Goal: Check status

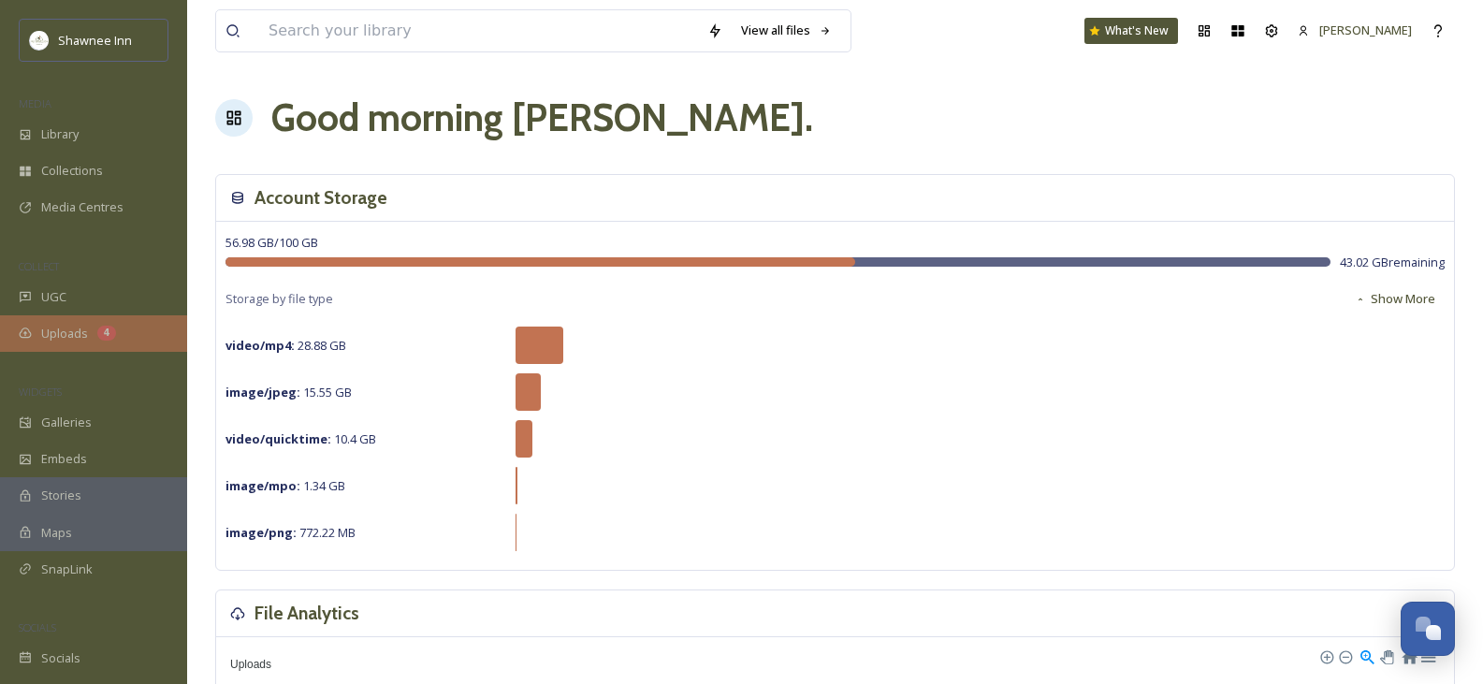
click at [94, 332] on div "Uploads 4" at bounding box center [93, 333] width 187 height 36
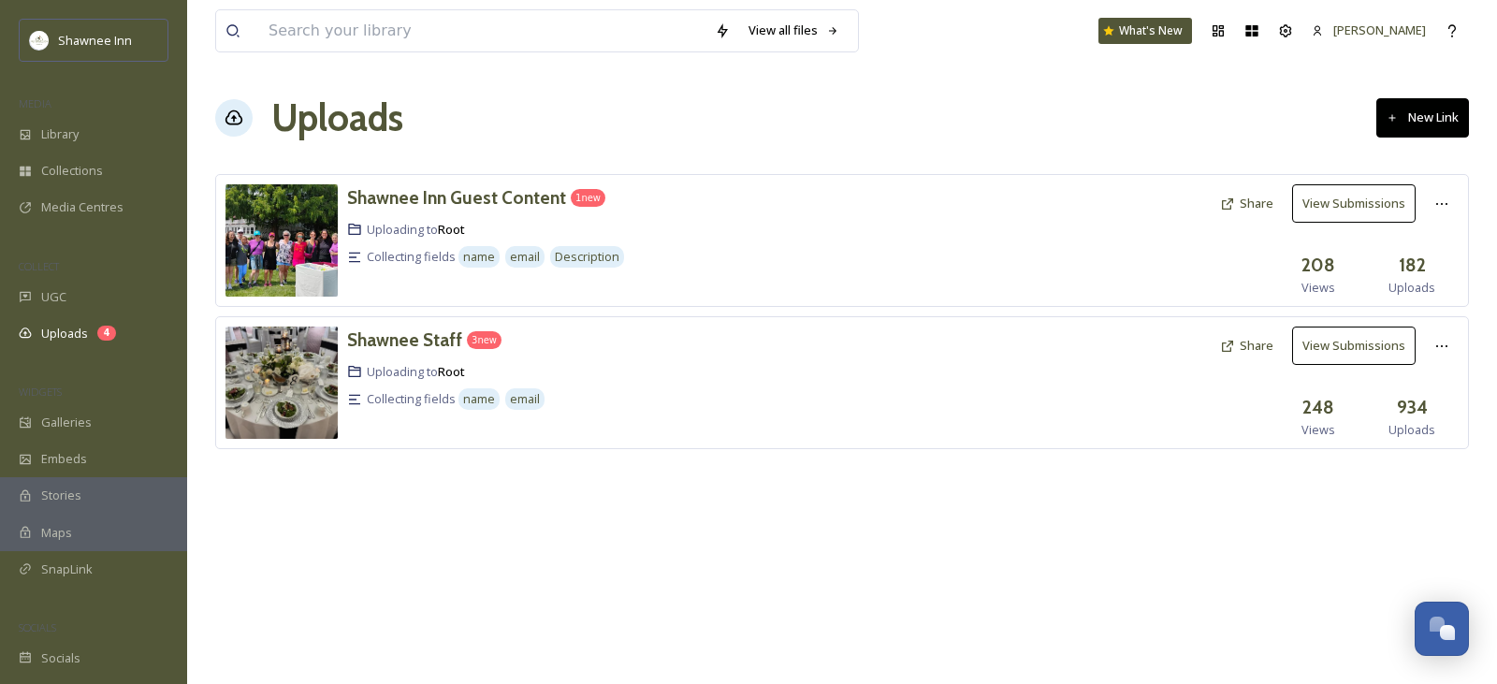
click at [1352, 202] on button "View Submissions" at bounding box center [1353, 203] width 123 height 38
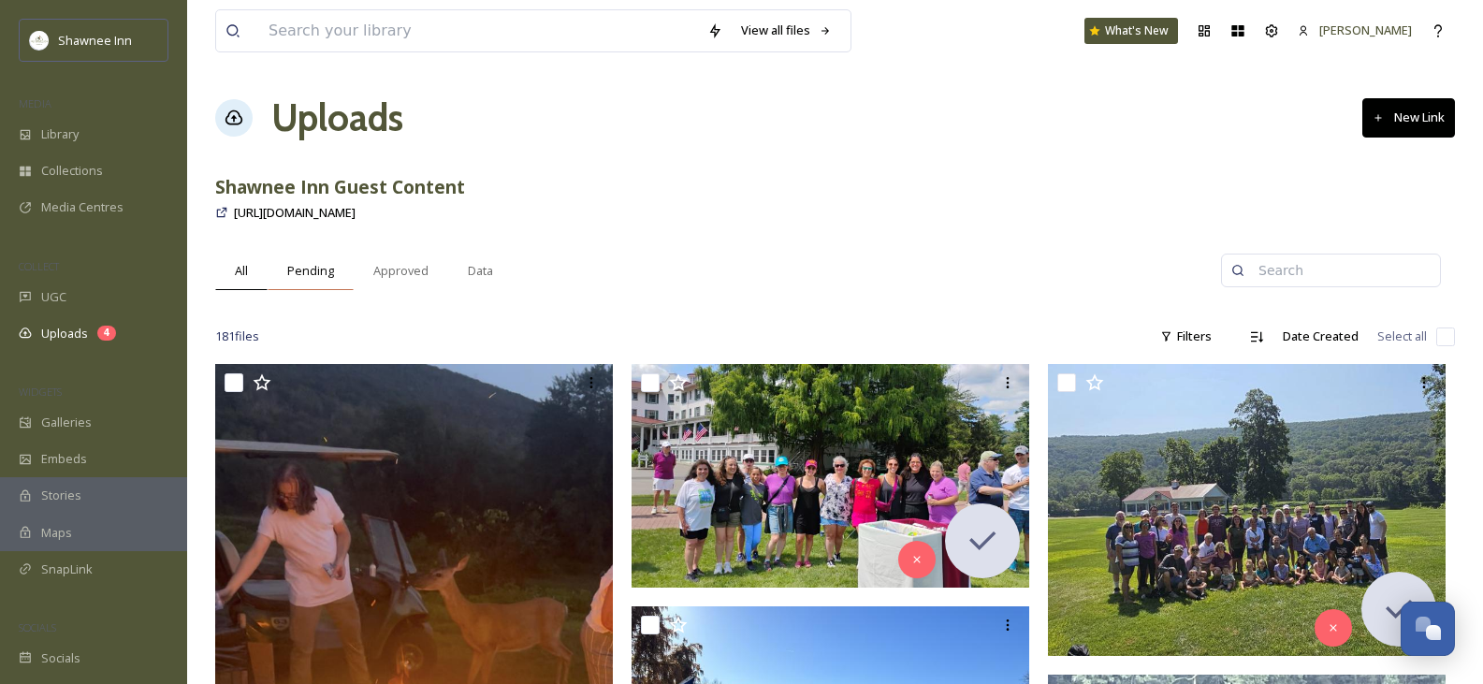
click at [316, 273] on span "Pending" at bounding box center [310, 271] width 47 height 18
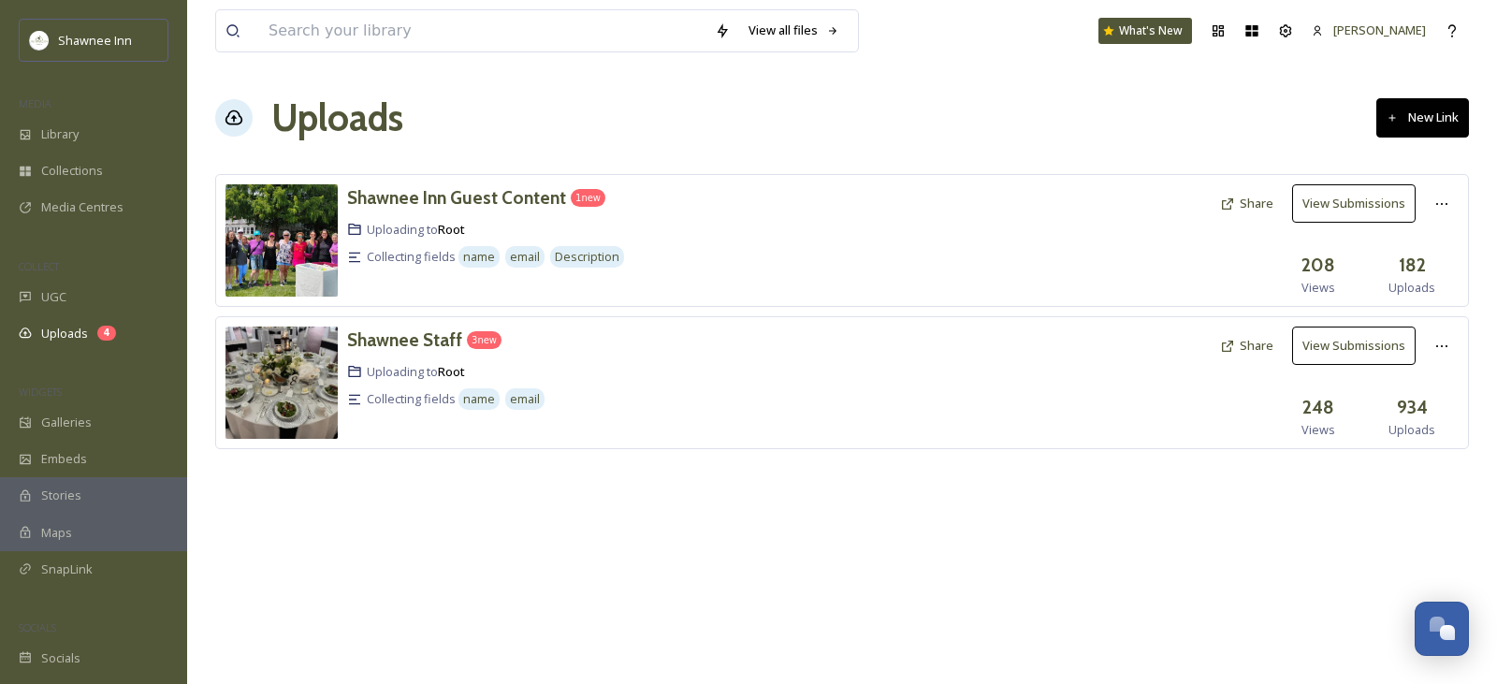
click at [1349, 345] on button "View Submissions" at bounding box center [1353, 345] width 123 height 38
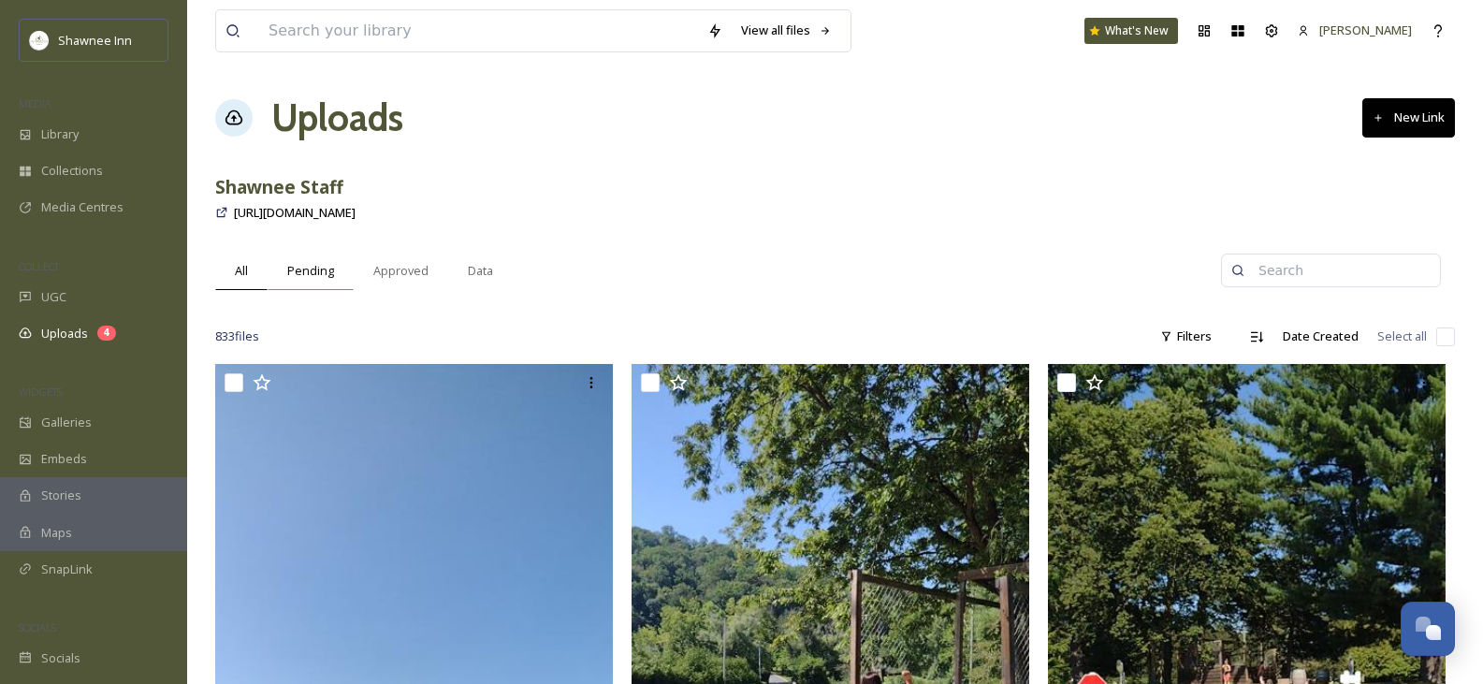
click at [322, 260] on div "Pending" at bounding box center [311, 271] width 86 height 38
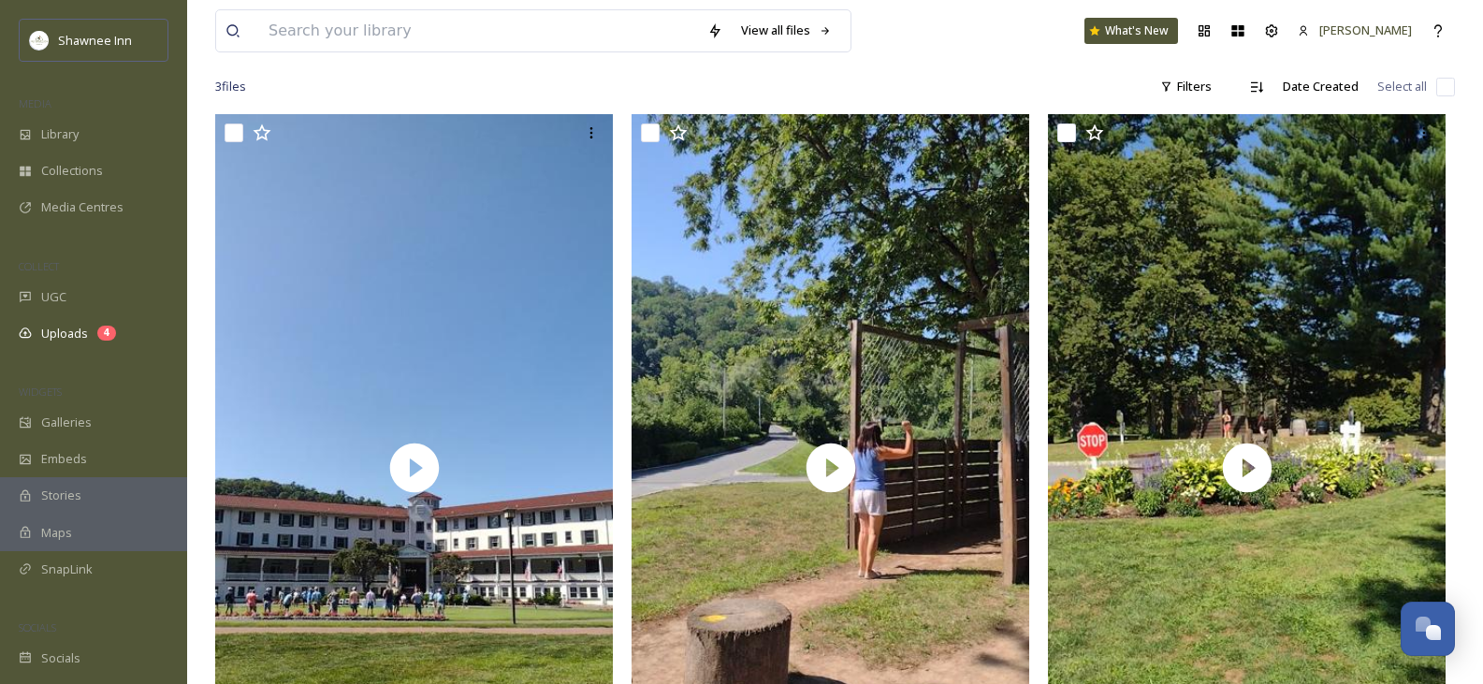
scroll to position [419, 0]
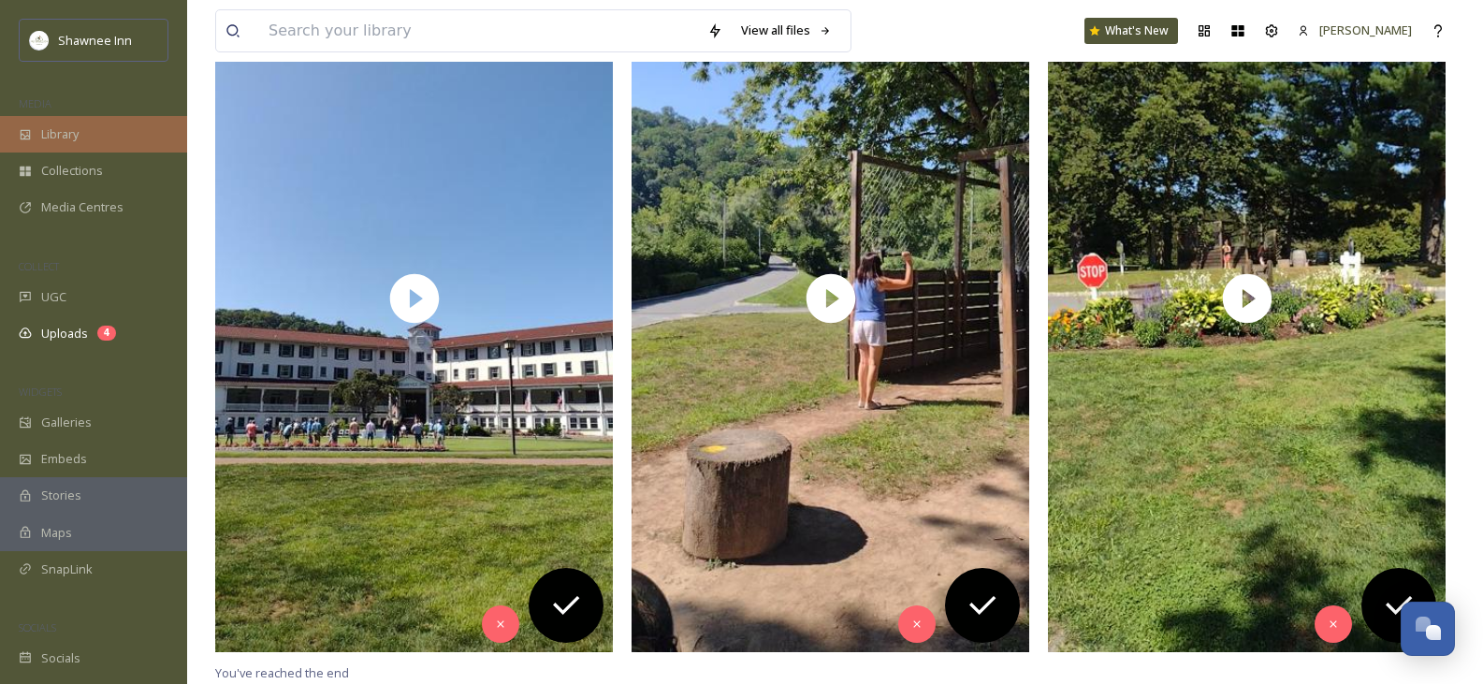
click at [58, 129] on span "Library" at bounding box center [59, 134] width 37 height 18
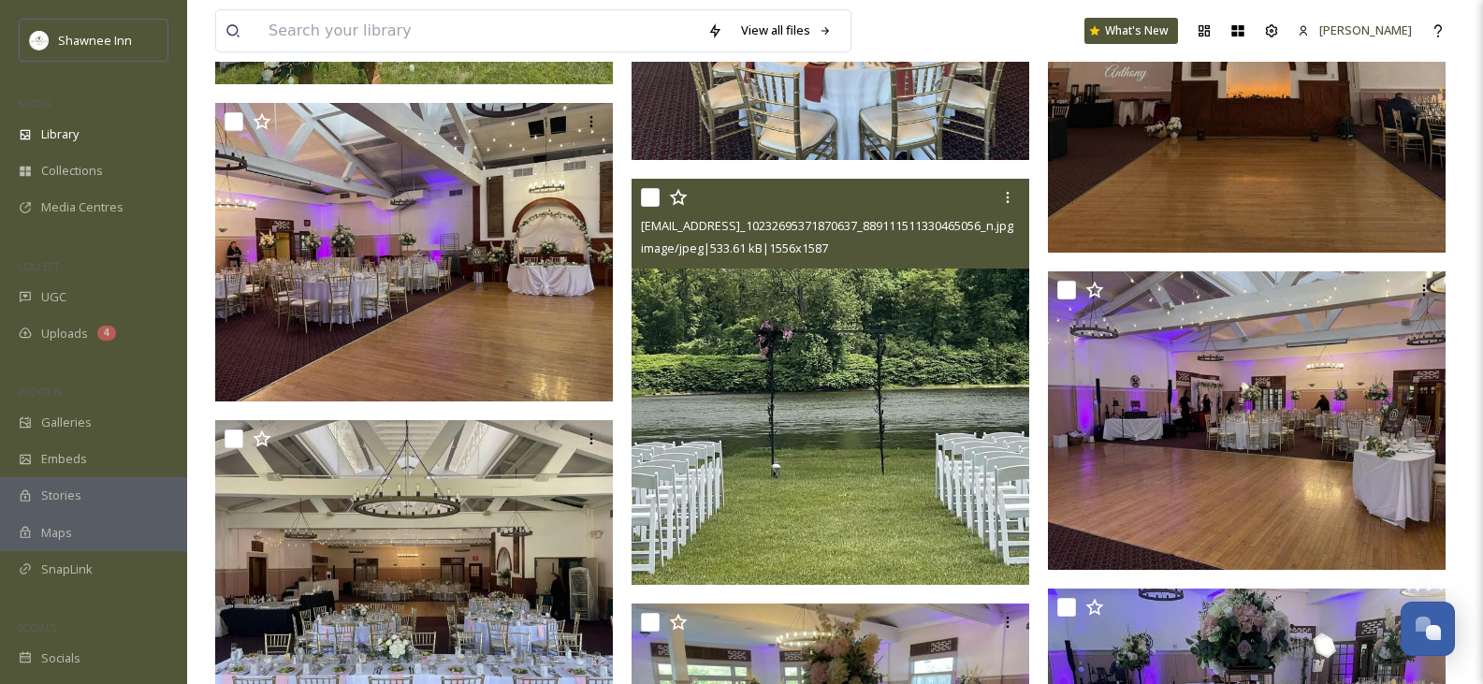
scroll to position [2806, 0]
